Goal: Transaction & Acquisition: Purchase product/service

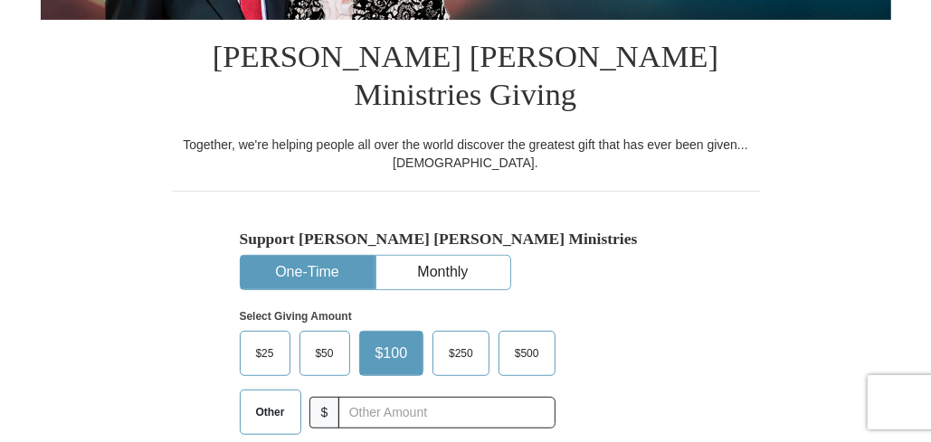
click at [270, 399] on span "Other" at bounding box center [270, 412] width 47 height 27
click at [0, 0] on input "Other" at bounding box center [0, 0] width 0 height 0
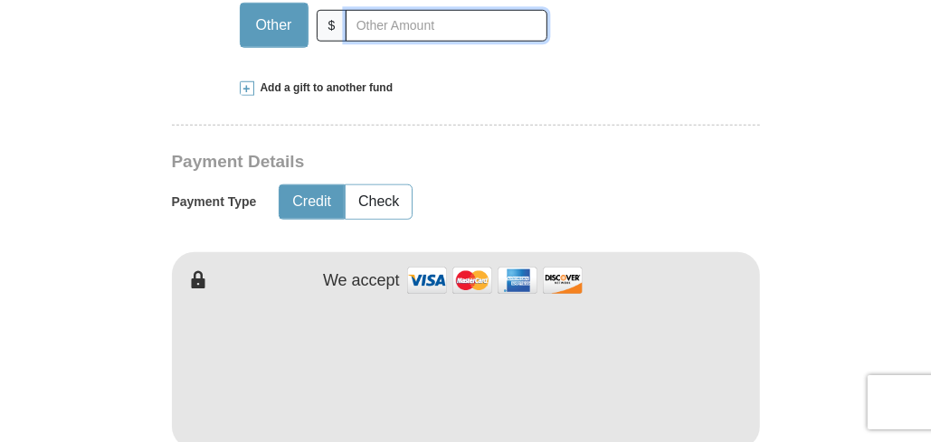
scroll to position [1162, 0]
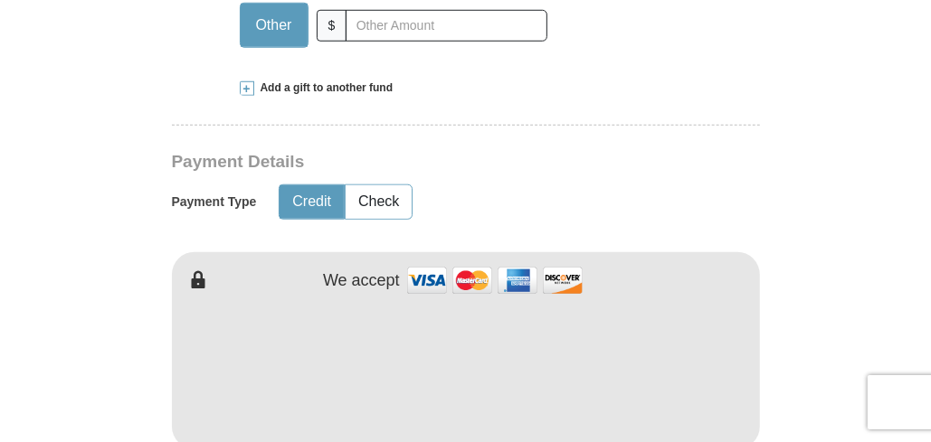
click at [250, 81] on span at bounding box center [247, 88] width 14 height 14
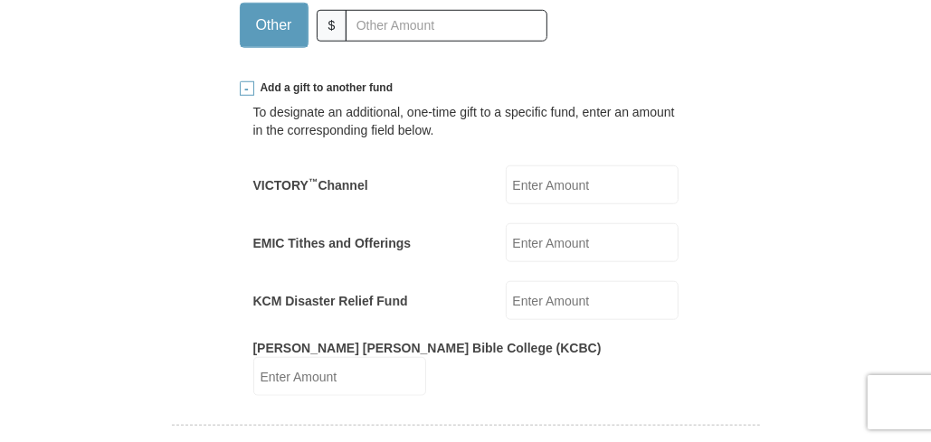
click at [526, 223] on input "EMIC Tithes and Offerings" at bounding box center [592, 242] width 173 height 39
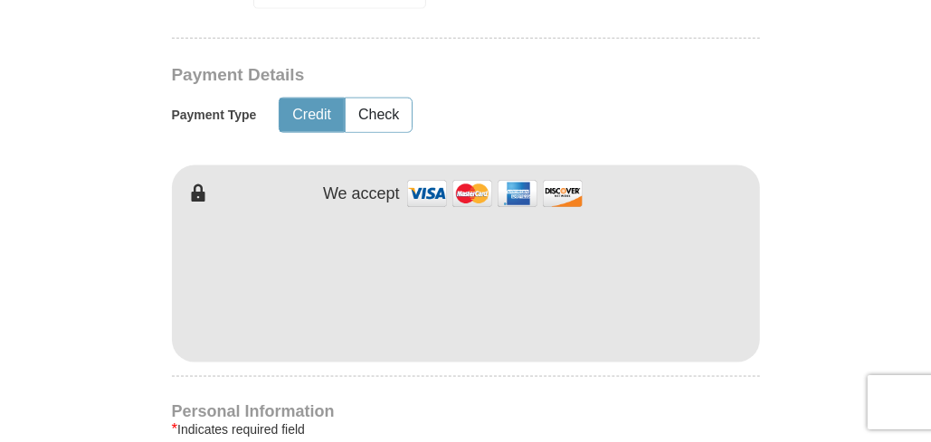
scroll to position [1550, 0]
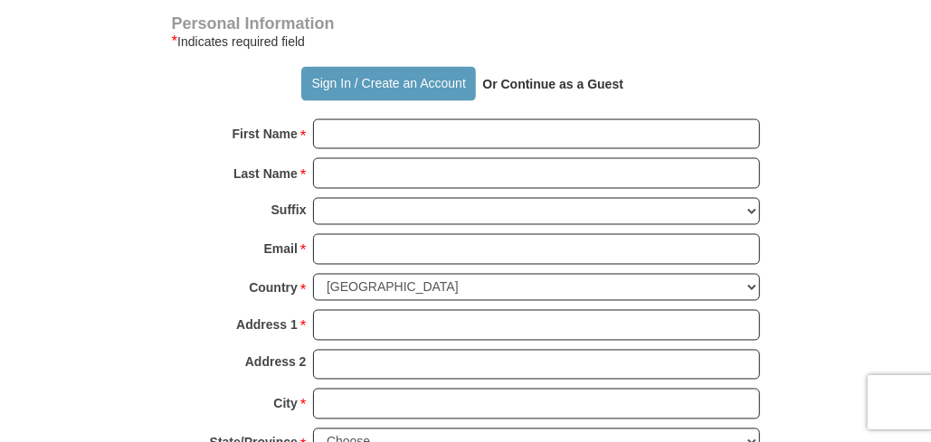
type input "90"
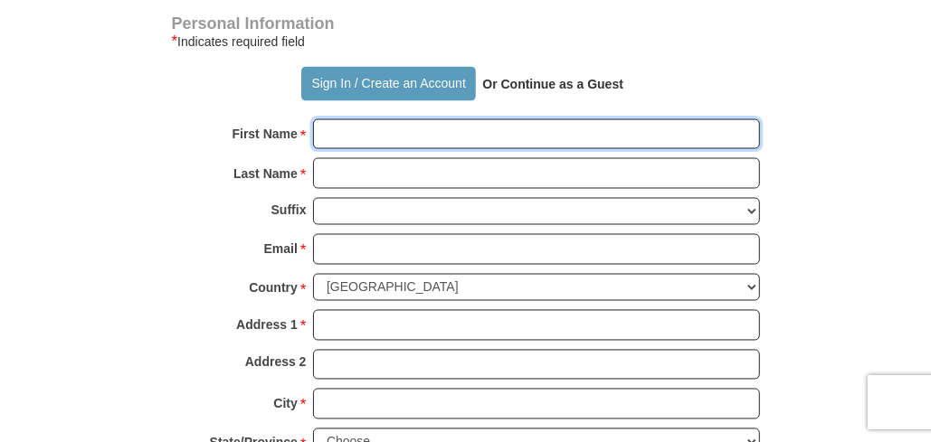
click at [668, 119] on input "First Name *" at bounding box center [536, 134] width 447 height 31
type input "[PERSON_NAME]"
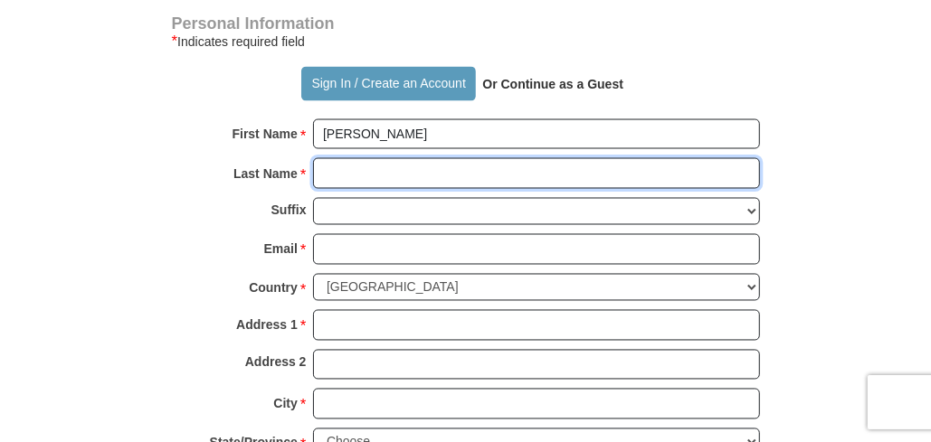
type input "Lal"
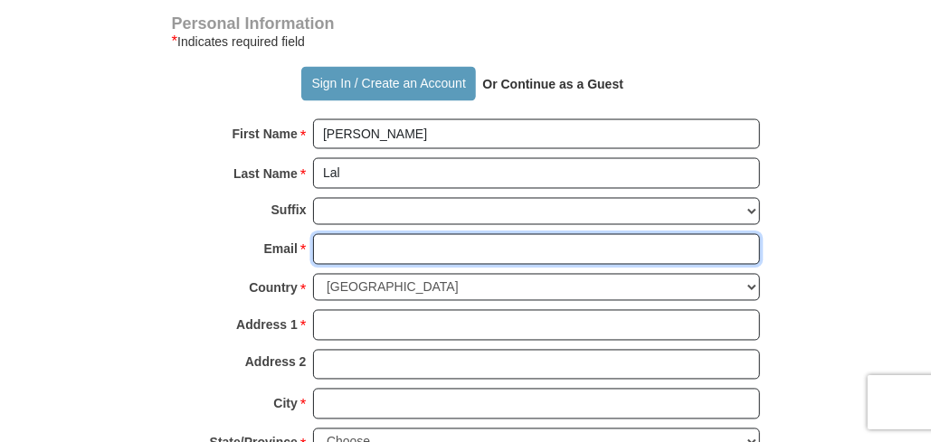
type input "[EMAIL_ADDRESS][DOMAIN_NAME]"
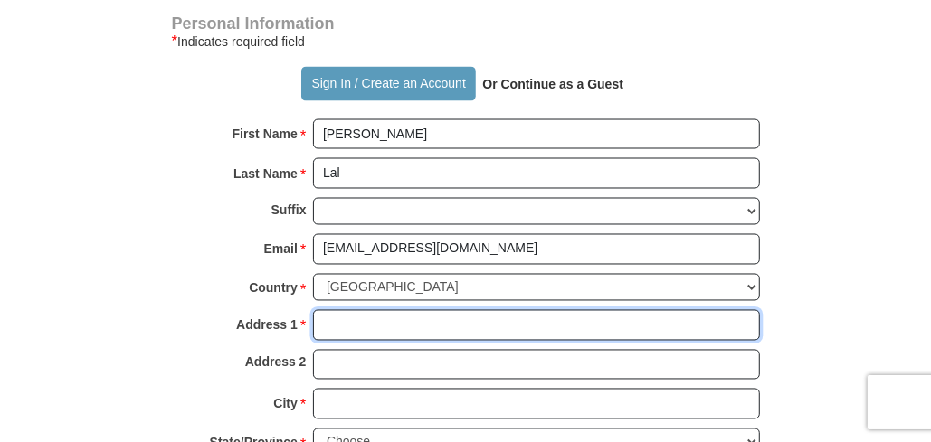
type input "1723 Pecos Circle"
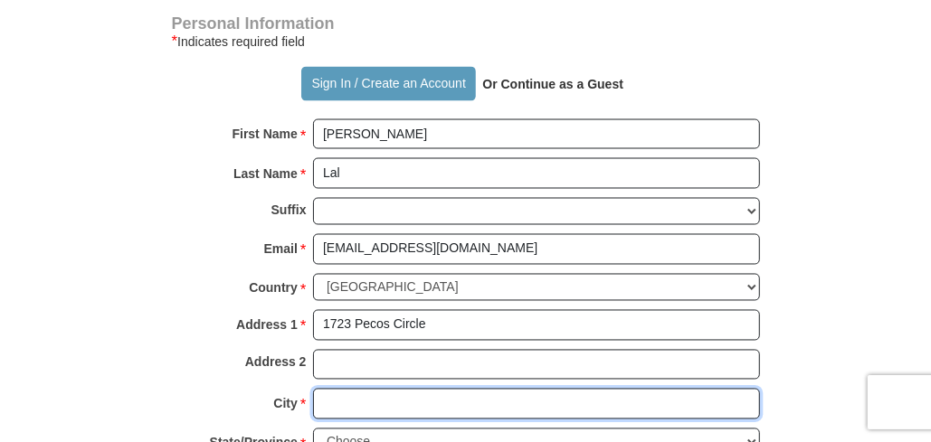
type input "Stockton"
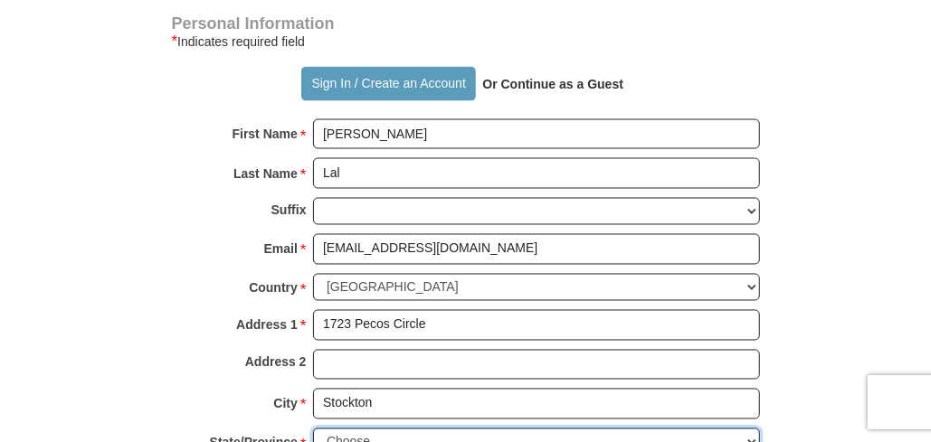
select select "CA"
type input "95209"
type input "2098989773"
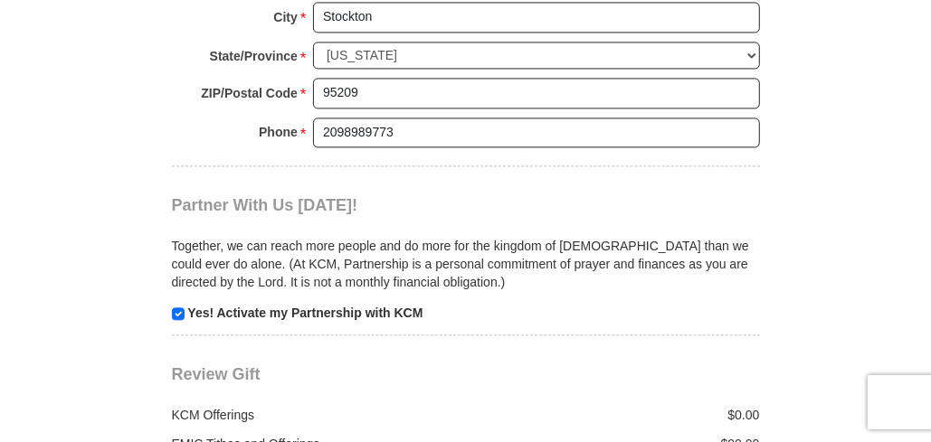
scroll to position [2324, 0]
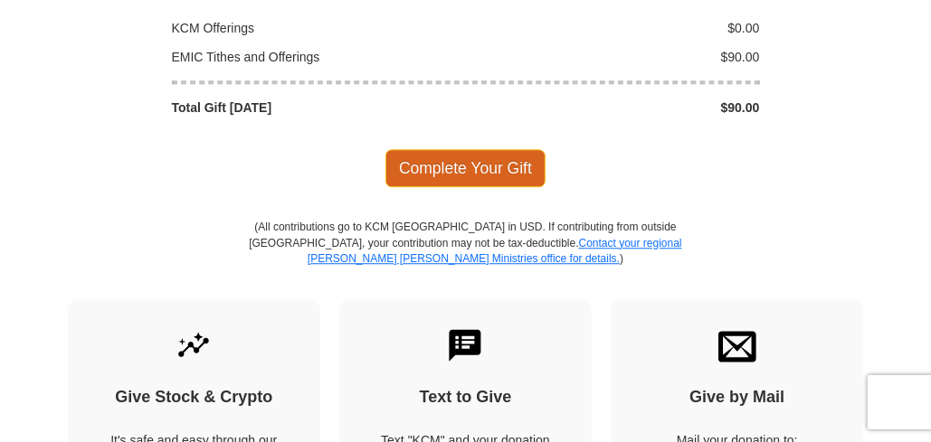
click at [499, 149] on span "Complete Your Gift" at bounding box center [465, 168] width 160 height 38
